Goal: Understand process/instructions: Learn how to perform a task or action

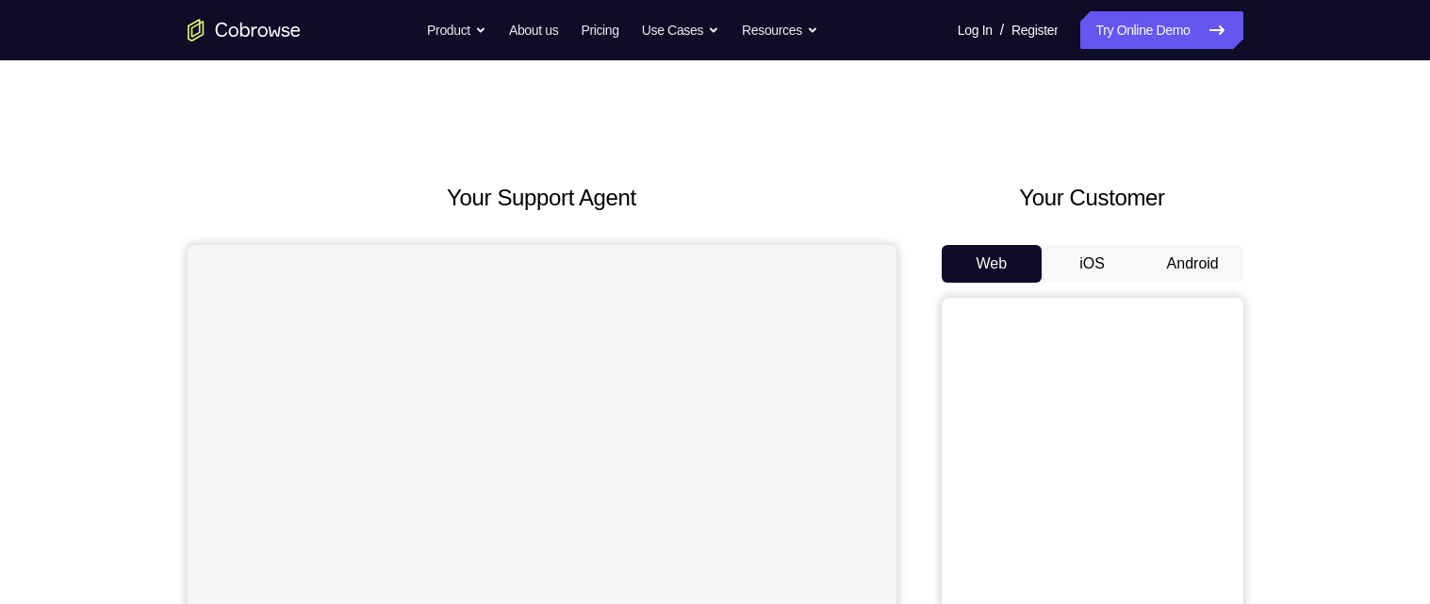
click at [1204, 267] on button "Android" at bounding box center [1192, 264] width 101 height 38
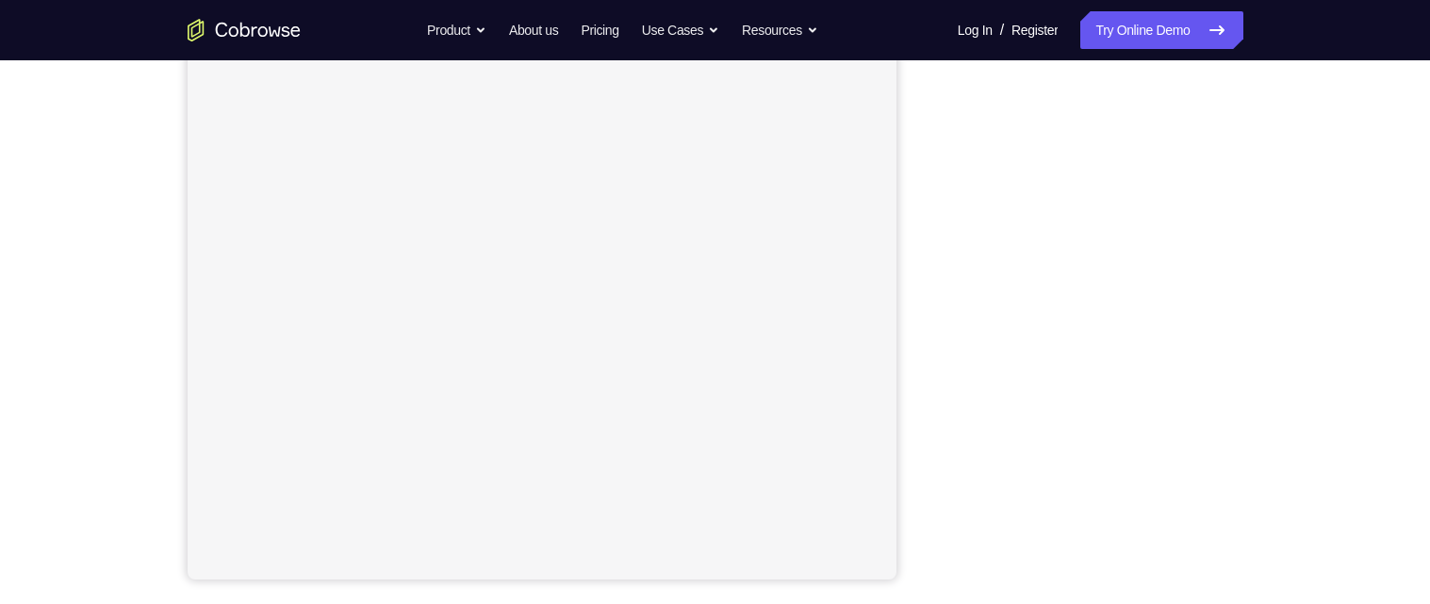
scroll to position [296, 0]
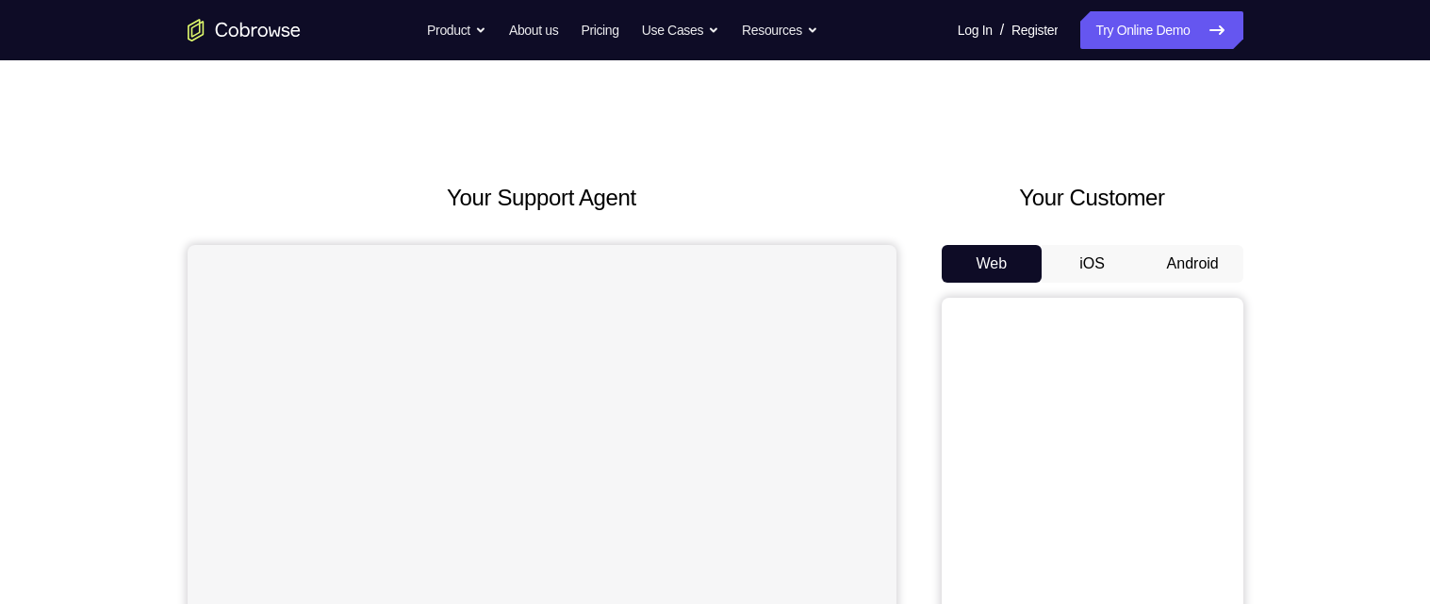
click at [1205, 270] on button "Android" at bounding box center [1192, 264] width 101 height 38
